Goal: Transaction & Acquisition: Purchase product/service

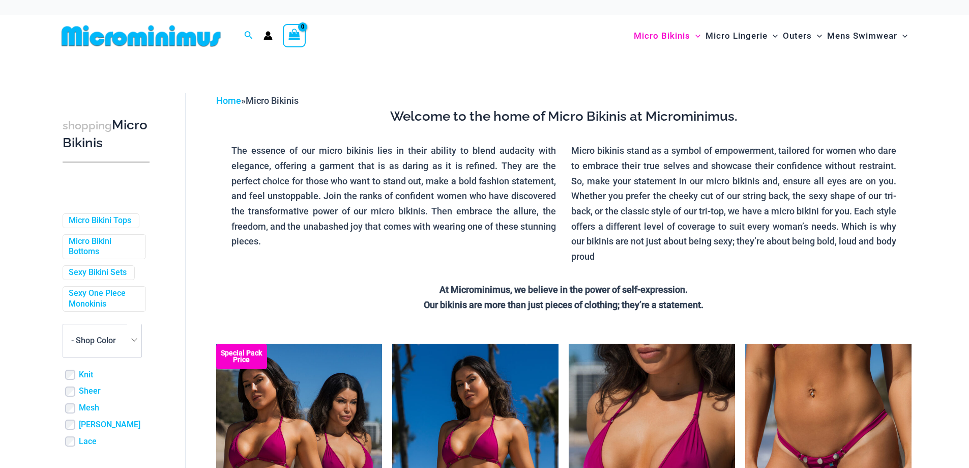
scroll to position [134, 0]
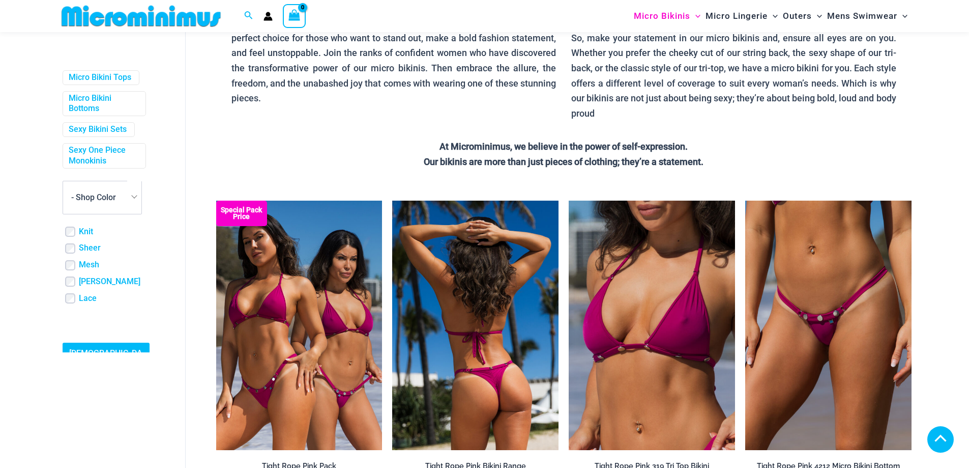
scroll to position [204, 0]
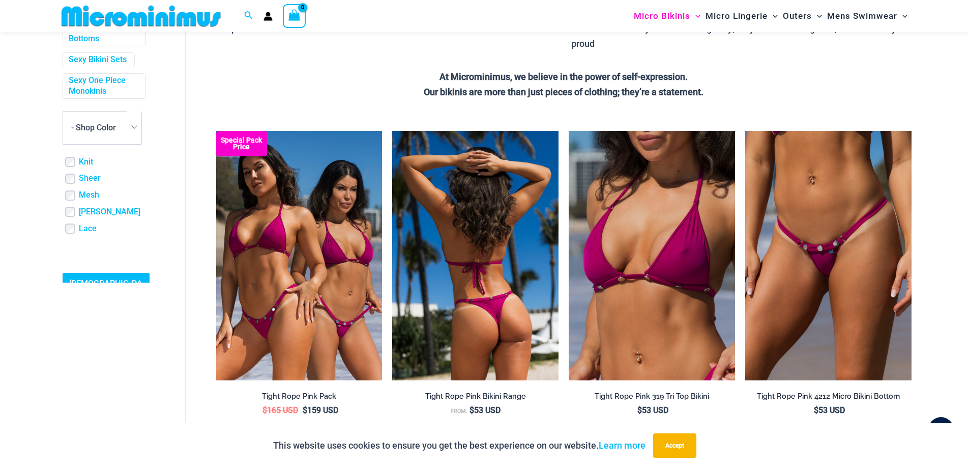
type input "**********"
click at [497, 273] on img at bounding box center [475, 255] width 166 height 249
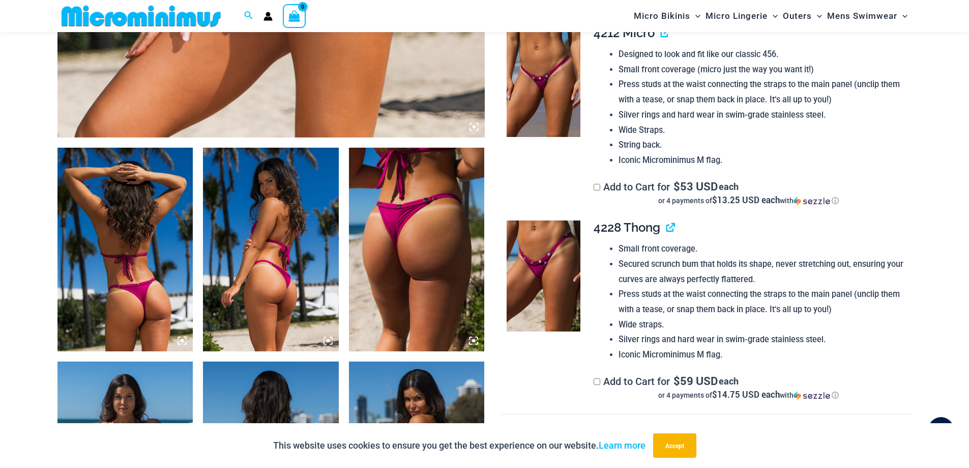
scroll to position [601, 0]
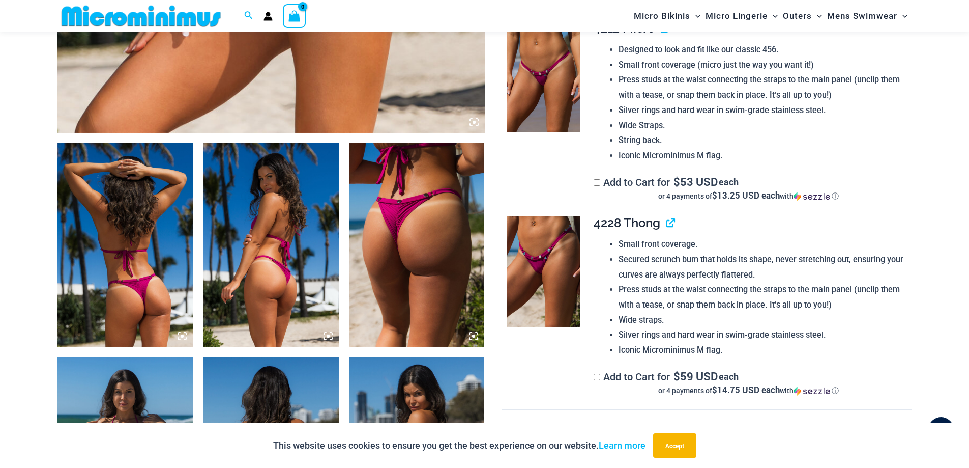
type input "**********"
click at [544, 254] on img at bounding box center [544, 271] width 74 height 111
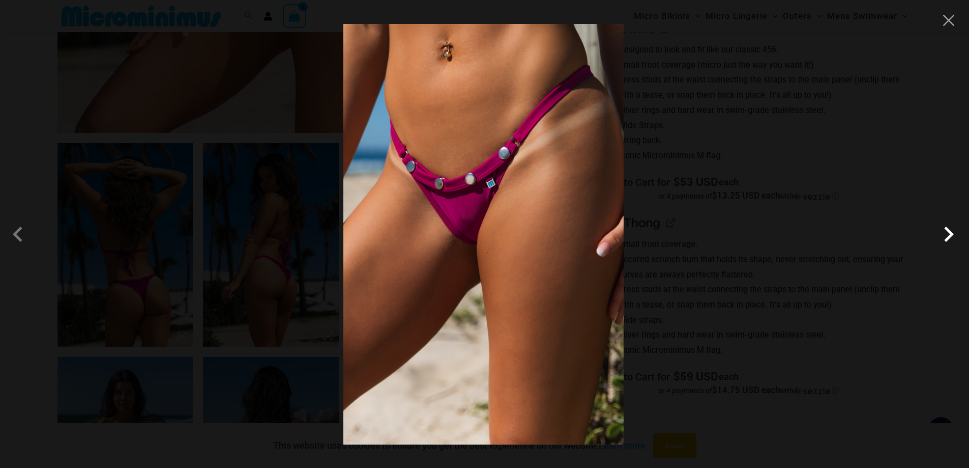
click at [948, 240] on span at bounding box center [949, 234] width 31 height 31
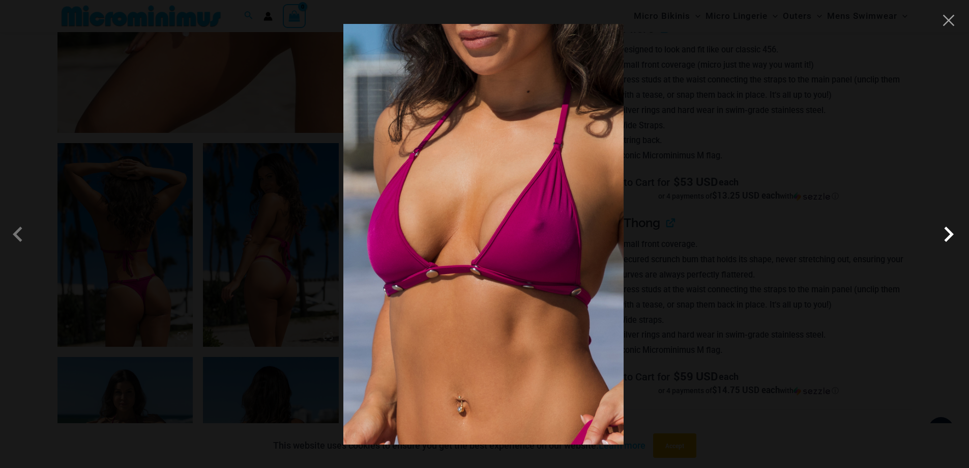
click at [948, 240] on span at bounding box center [949, 234] width 31 height 31
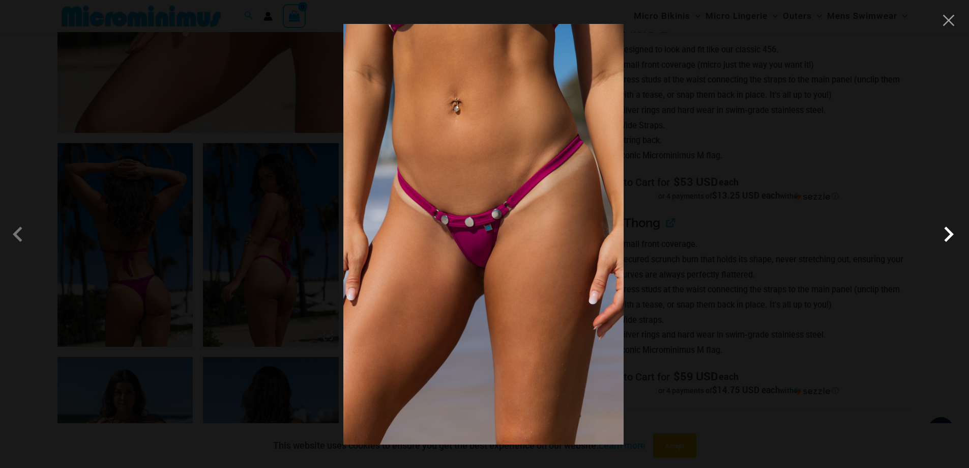
click at [948, 240] on span at bounding box center [949, 234] width 31 height 31
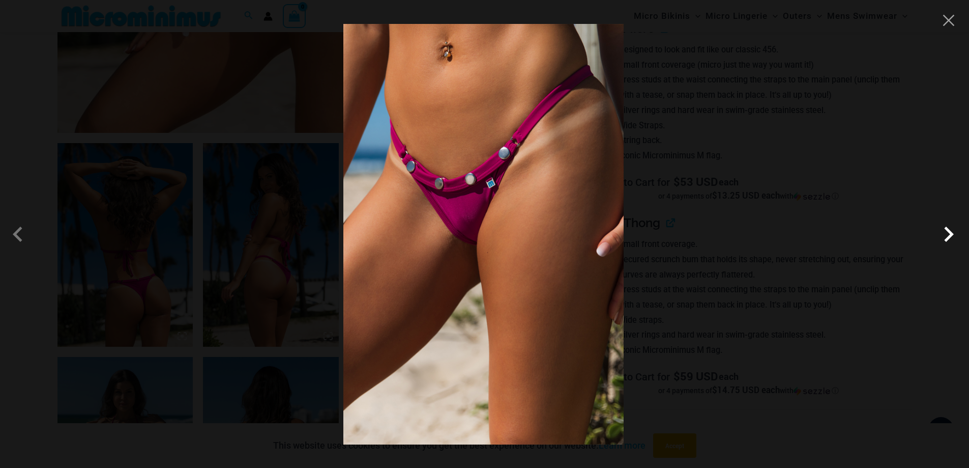
click at [948, 240] on span at bounding box center [949, 234] width 31 height 31
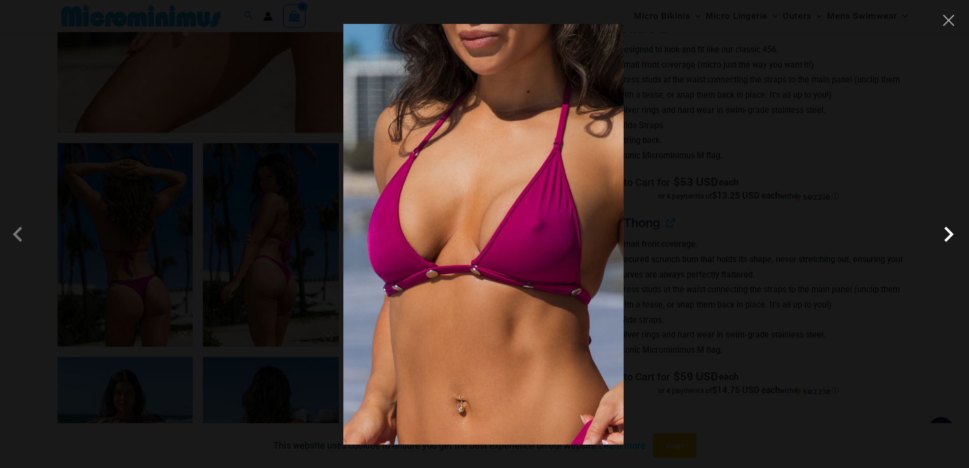
click at [950, 238] on span at bounding box center [949, 234] width 31 height 31
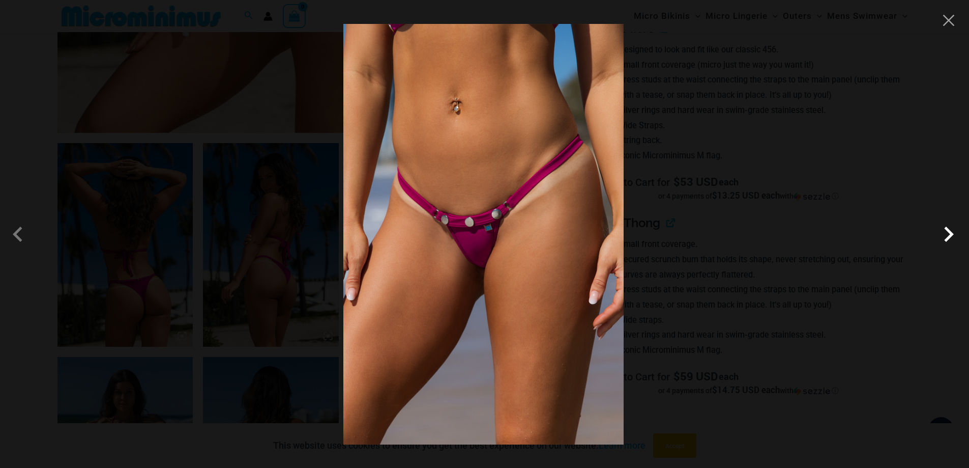
click at [950, 238] on span at bounding box center [949, 234] width 31 height 31
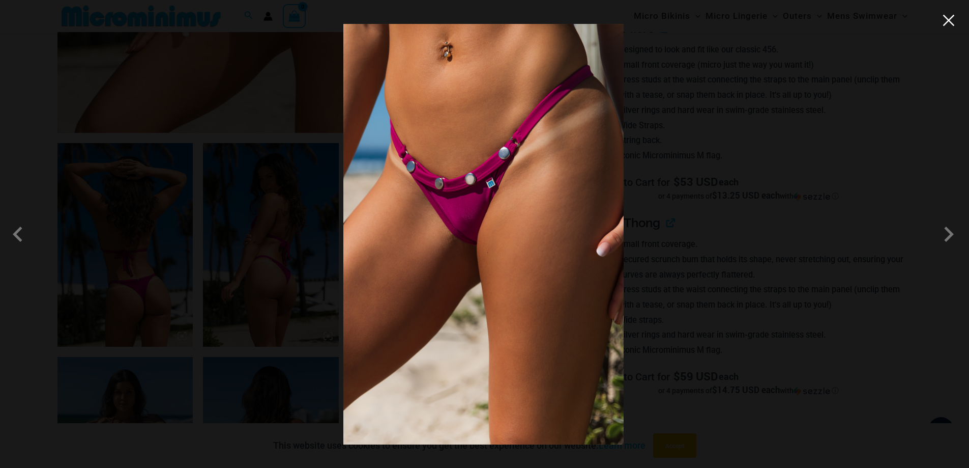
click at [953, 18] on button "Close" at bounding box center [948, 20] width 15 height 15
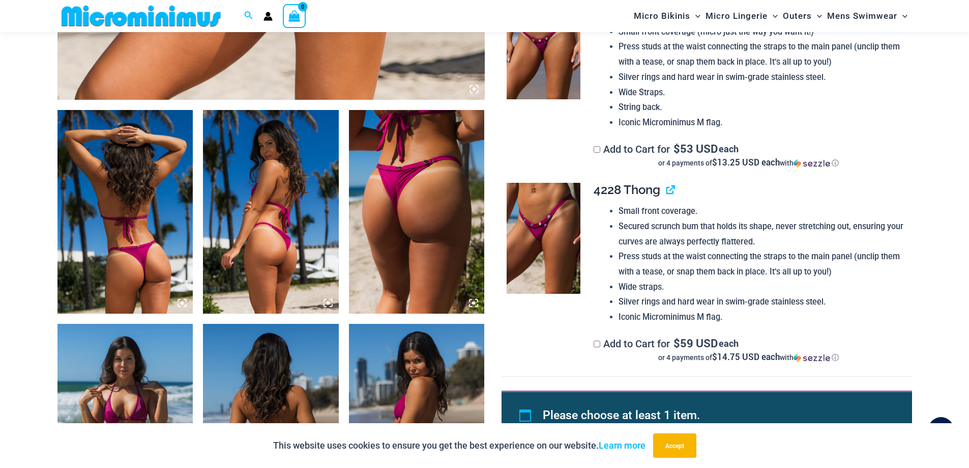
scroll to position [652, 0]
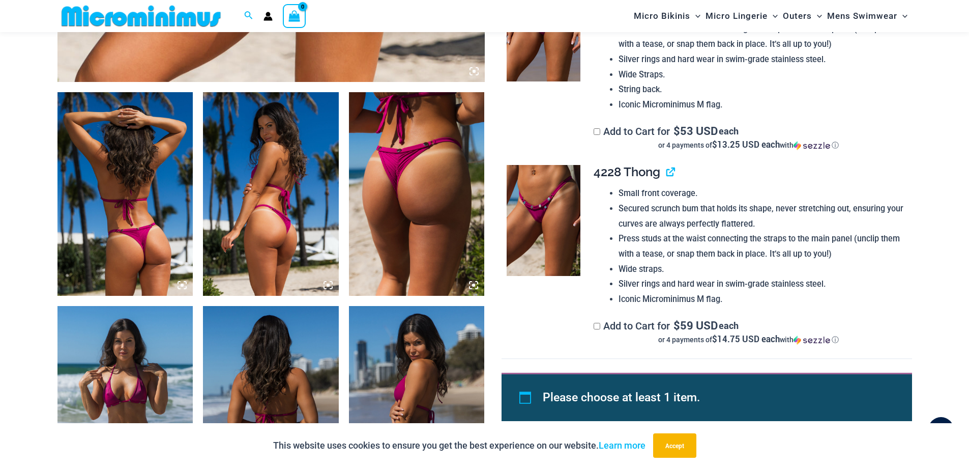
click at [430, 181] on img at bounding box center [417, 194] width 136 height 204
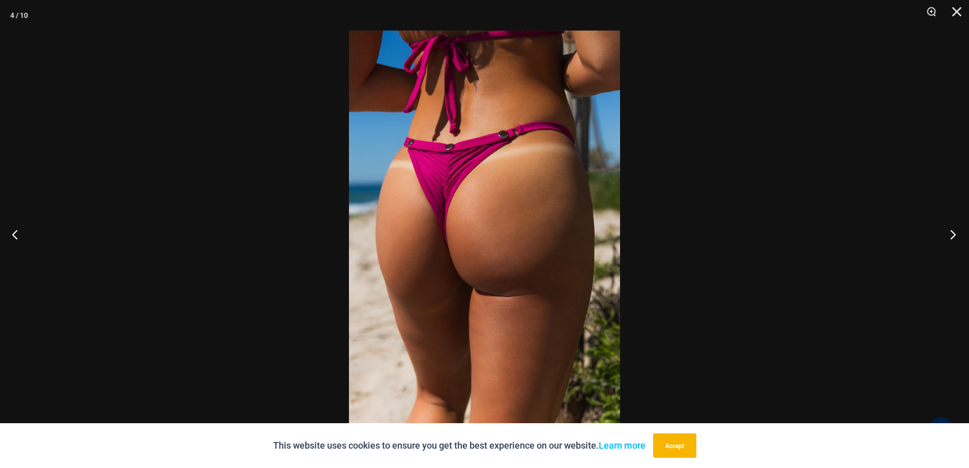
click at [949, 234] on button "Next" at bounding box center [950, 234] width 38 height 51
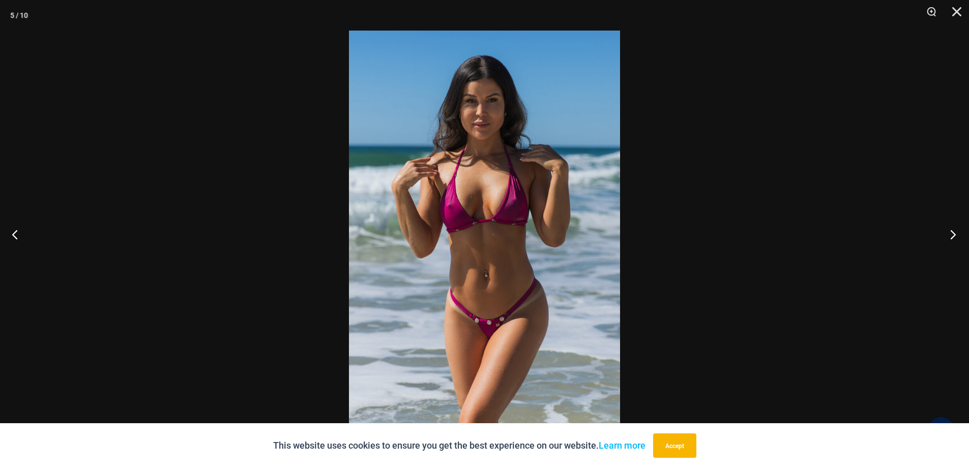
click at [949, 234] on button "Next" at bounding box center [950, 234] width 38 height 51
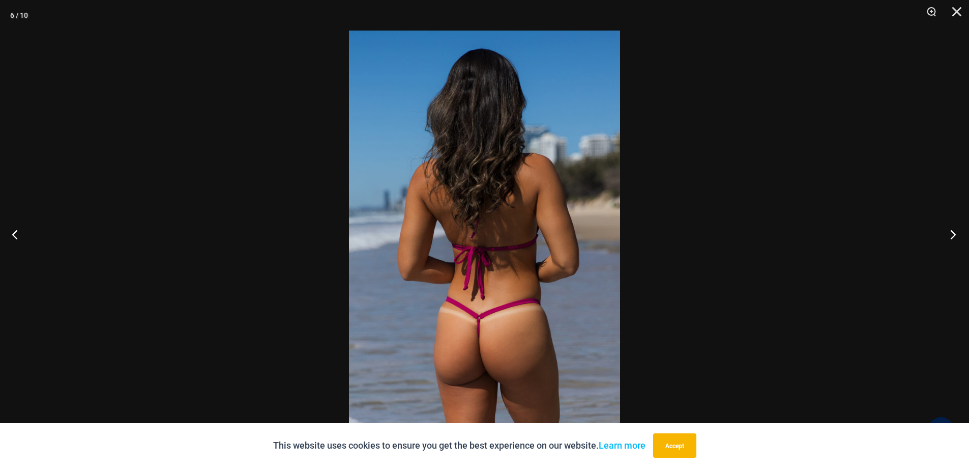
click at [949, 234] on button "Next" at bounding box center [950, 234] width 38 height 51
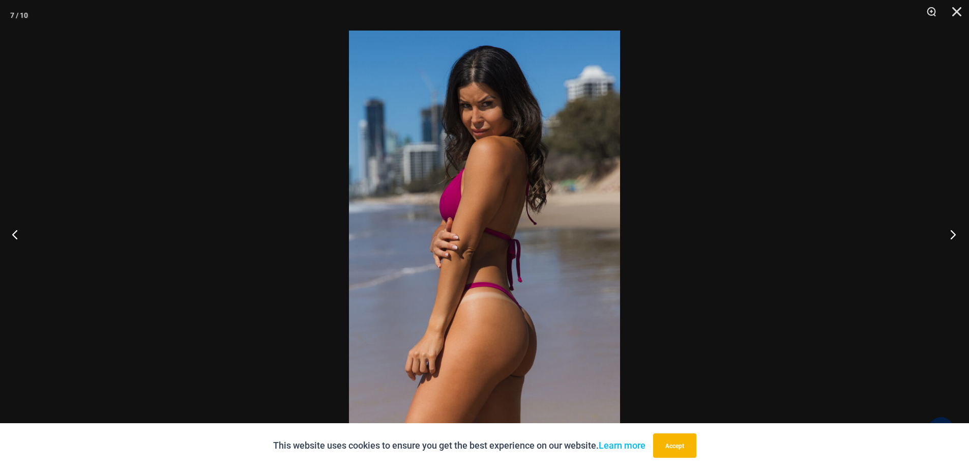
click at [949, 234] on button "Next" at bounding box center [950, 234] width 38 height 51
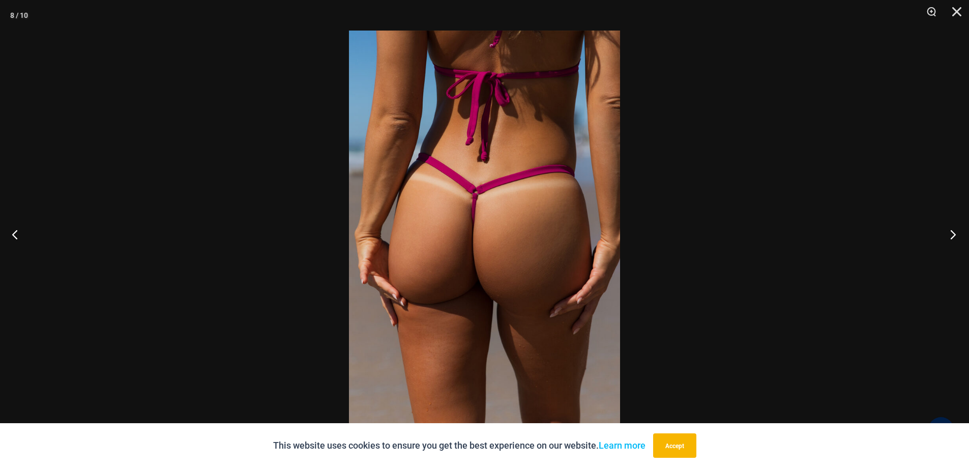
click at [949, 234] on button "Next" at bounding box center [950, 234] width 38 height 51
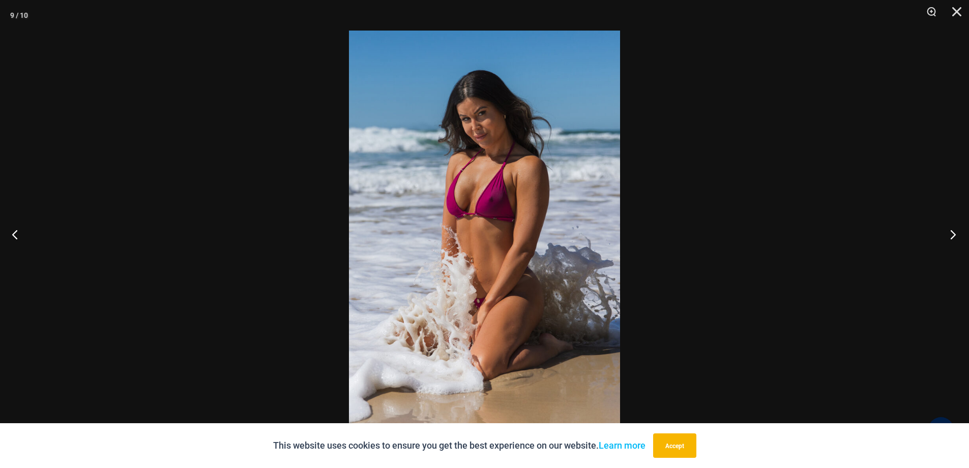
click at [949, 234] on button "Next" at bounding box center [950, 234] width 38 height 51
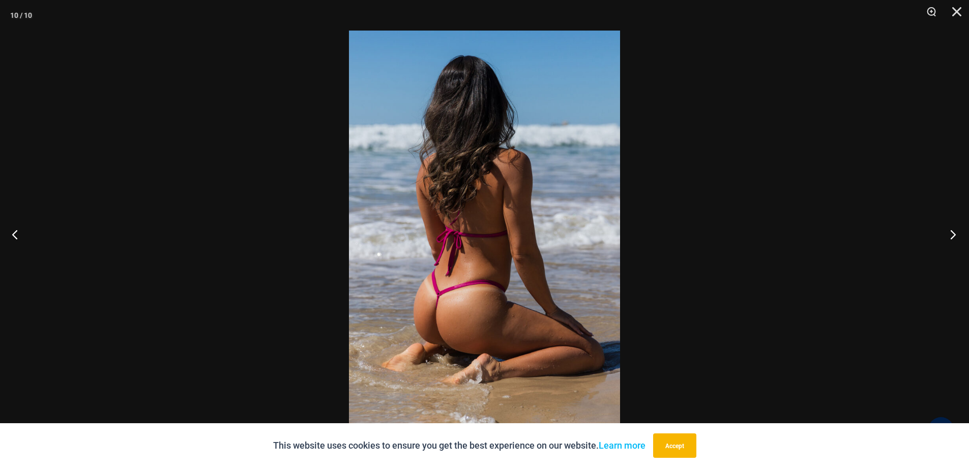
click at [949, 234] on button "Next" at bounding box center [950, 234] width 38 height 51
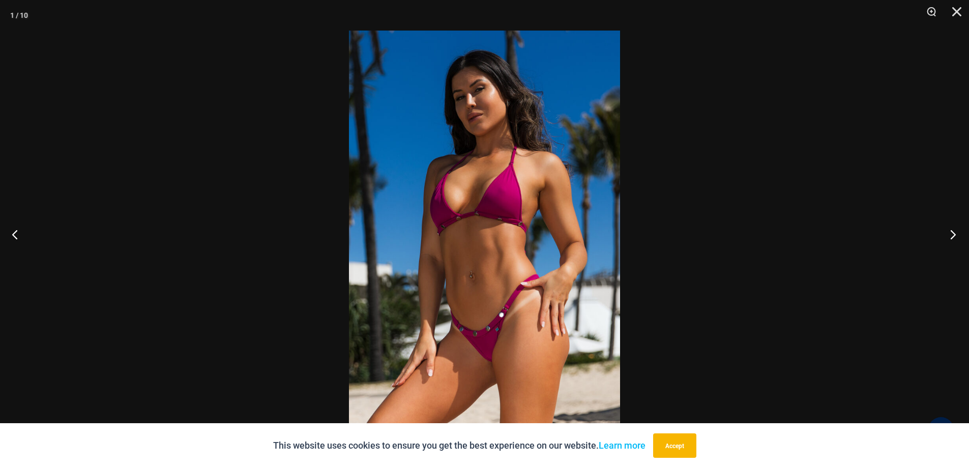
click at [949, 234] on button "Next" at bounding box center [950, 234] width 38 height 51
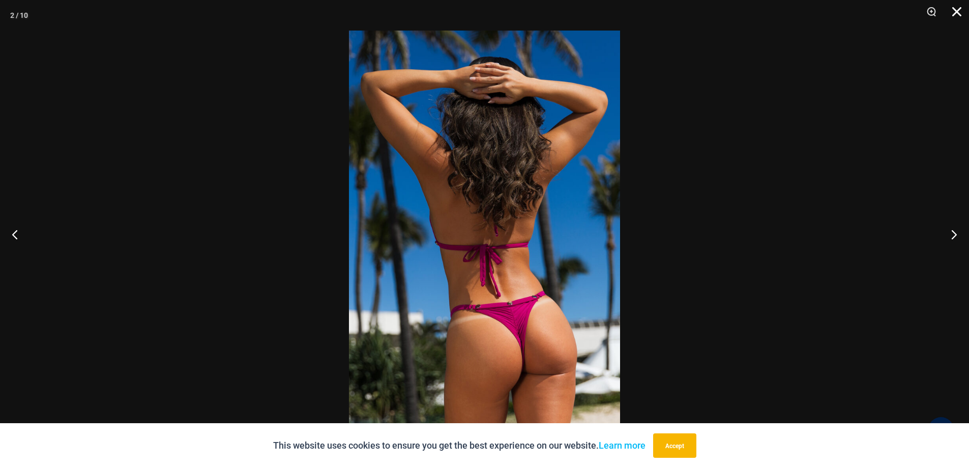
click at [954, 13] on button "Close" at bounding box center [953, 15] width 25 height 31
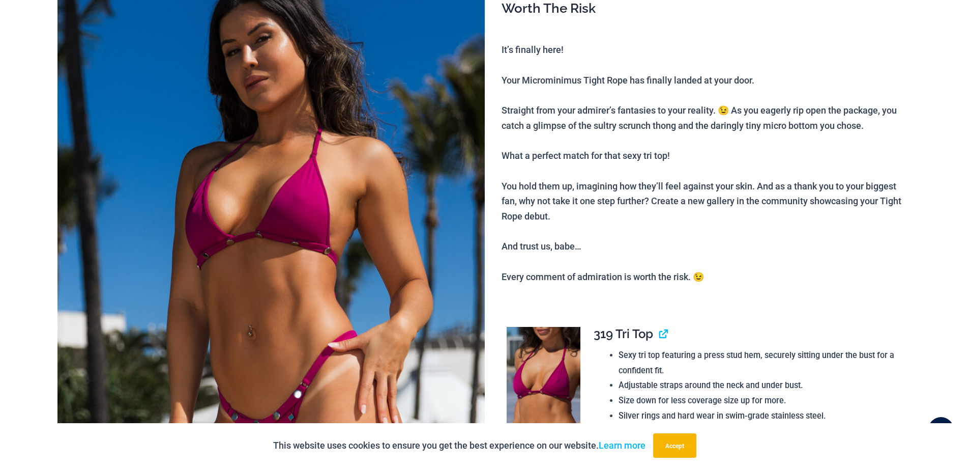
scroll to position [0, 0]
